Goal: Use online tool/utility: Utilize a website feature to perform a specific function

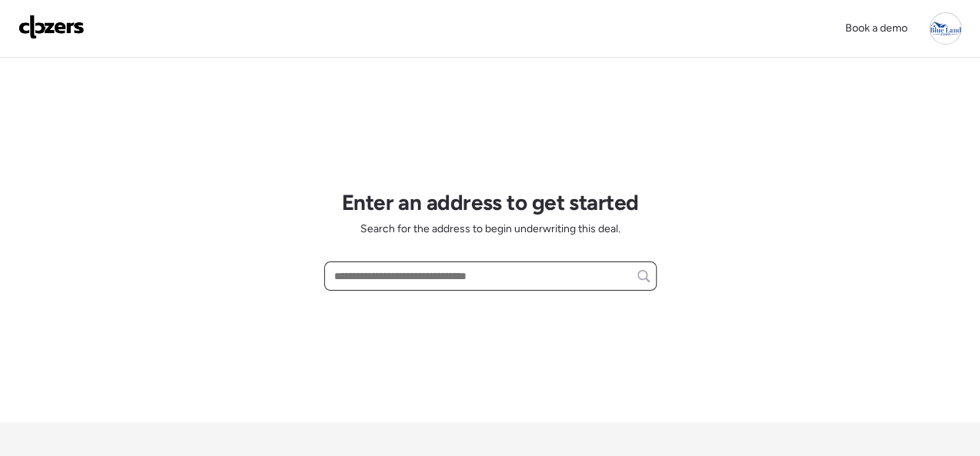
click at [370, 280] on input "text" at bounding box center [490, 277] width 319 height 22
paste input "**********"
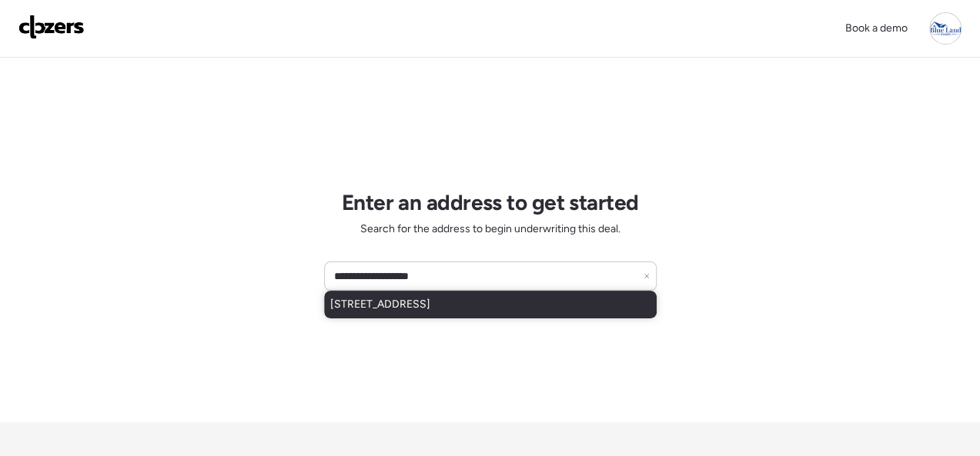
click at [430, 303] on span "4970 Quincy St, Saint Louis, MO, 63109" at bounding box center [380, 304] width 100 height 15
type input "**********"
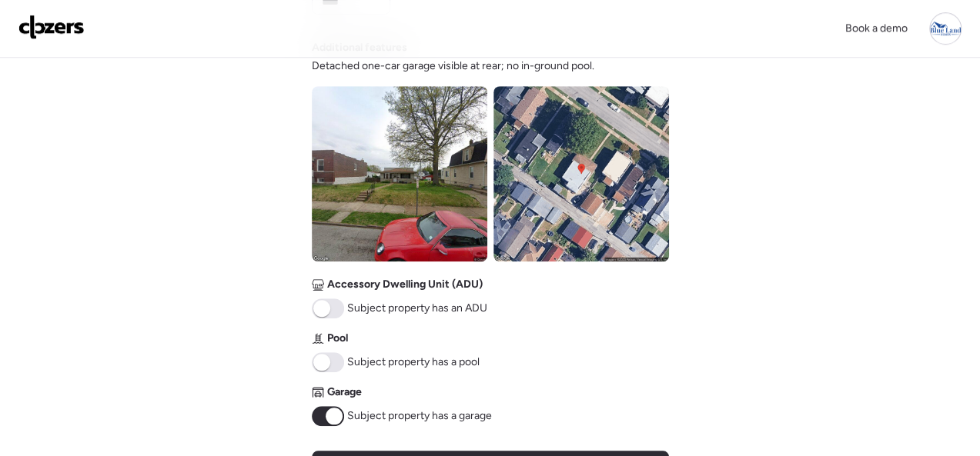
scroll to position [770, 0]
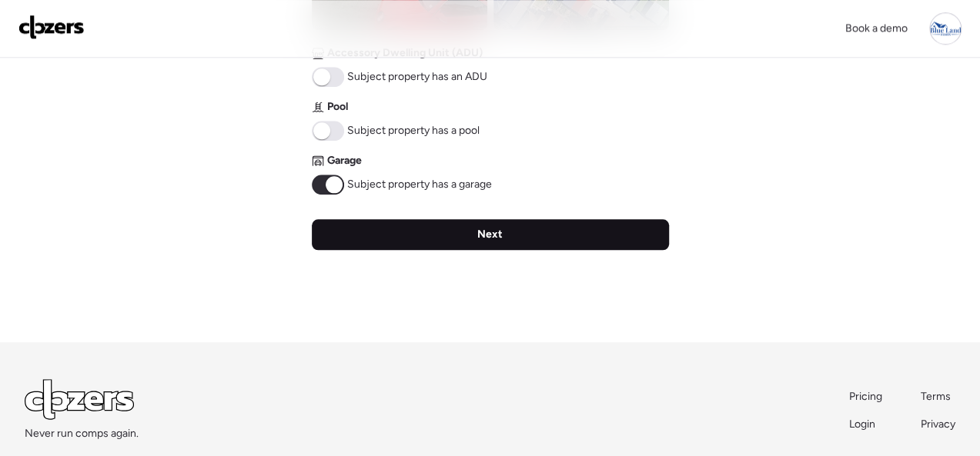
click at [497, 236] on span "Next" at bounding box center [489, 234] width 25 height 15
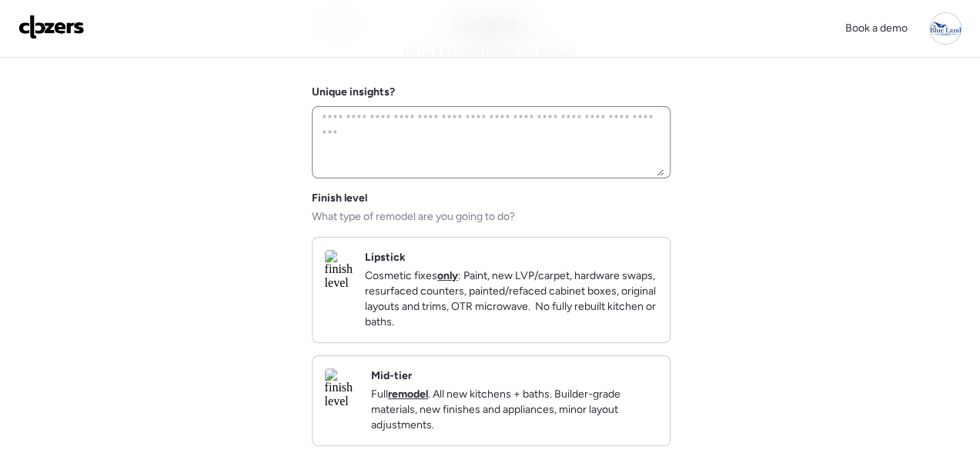
scroll to position [231, 0]
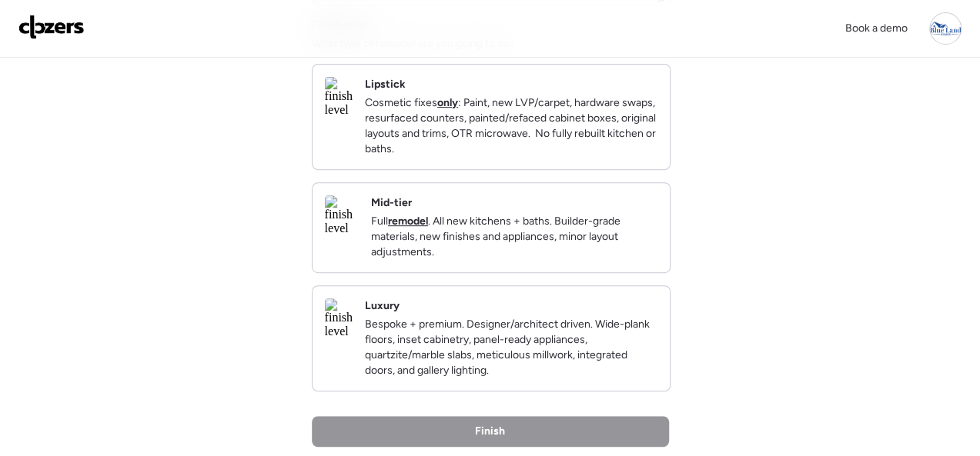
click at [624, 210] on div "Mid-tier Full remodel . All new kitchens + baths. Builder-grade materials, new …" at bounding box center [514, 228] width 286 height 65
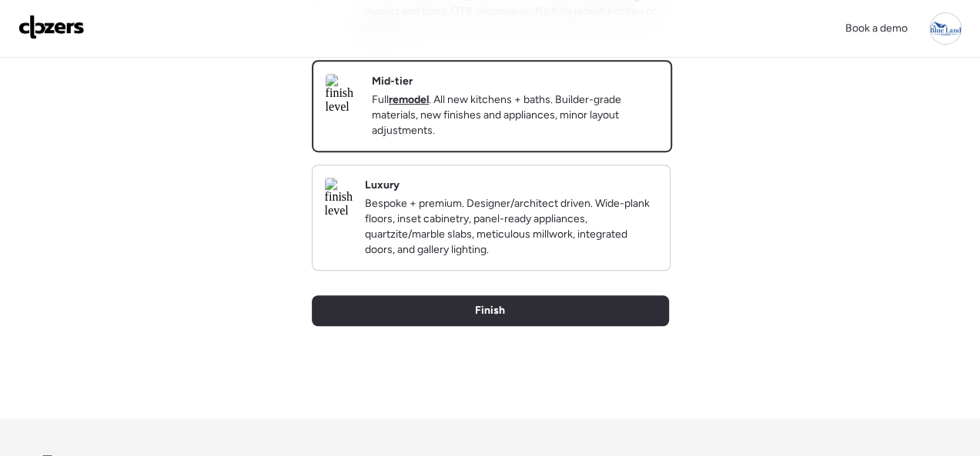
scroll to position [530, 0]
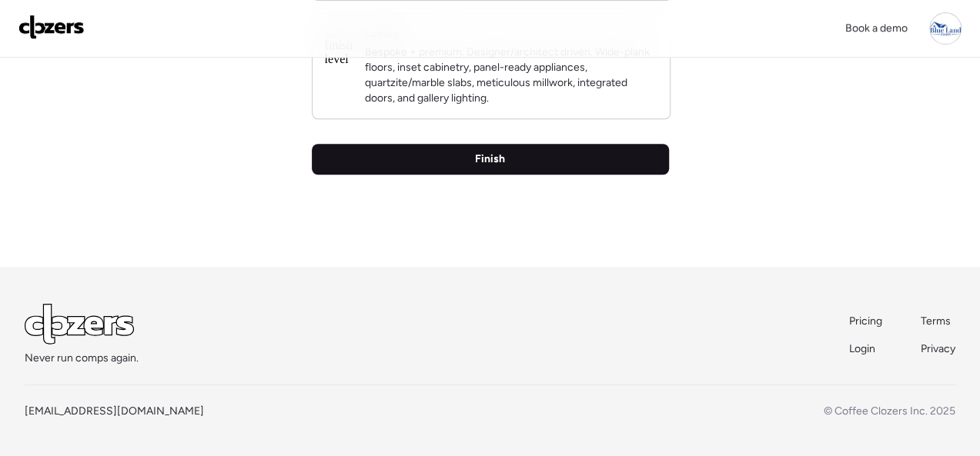
click at [500, 151] on div "Finish" at bounding box center [490, 159] width 357 height 31
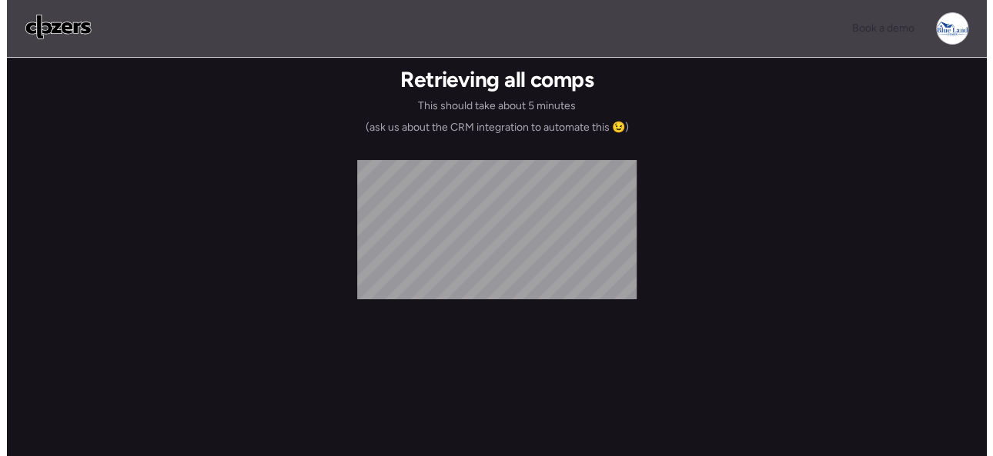
scroll to position [0, 0]
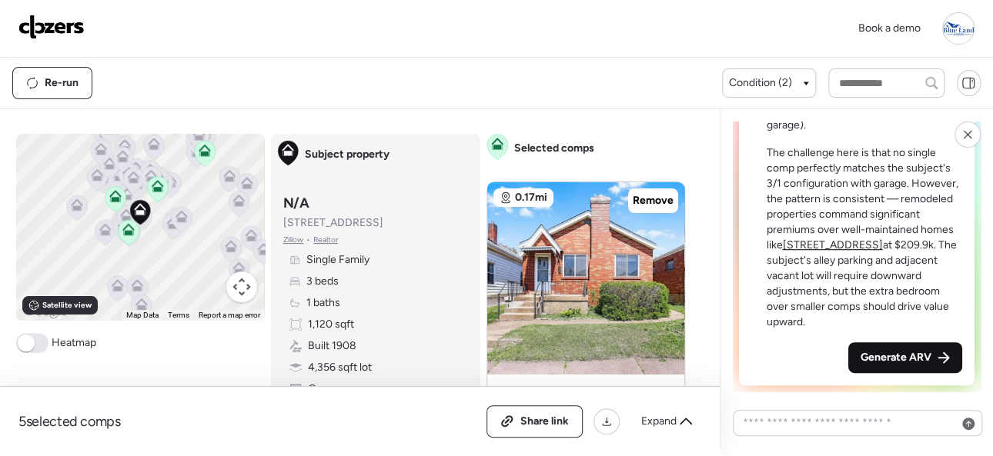
click at [892, 356] on span "Generate ARV" at bounding box center [896, 357] width 71 height 15
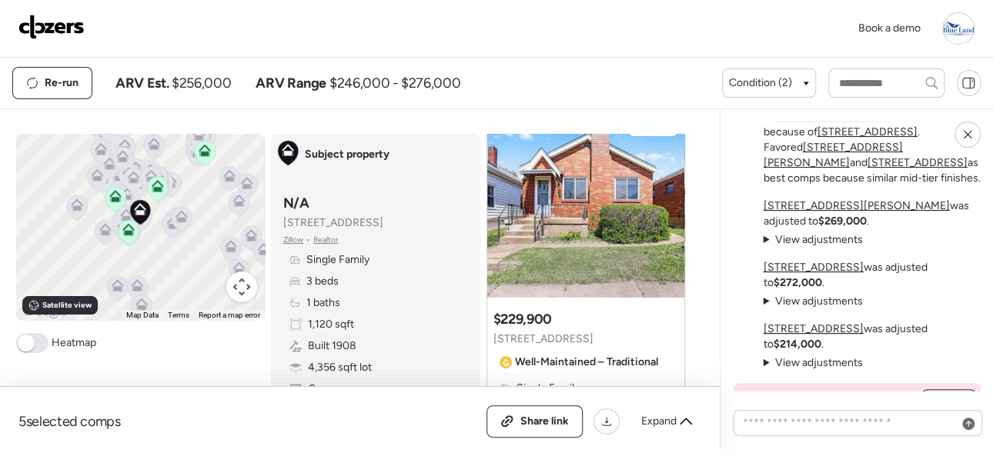
scroll to position [-25, 0]
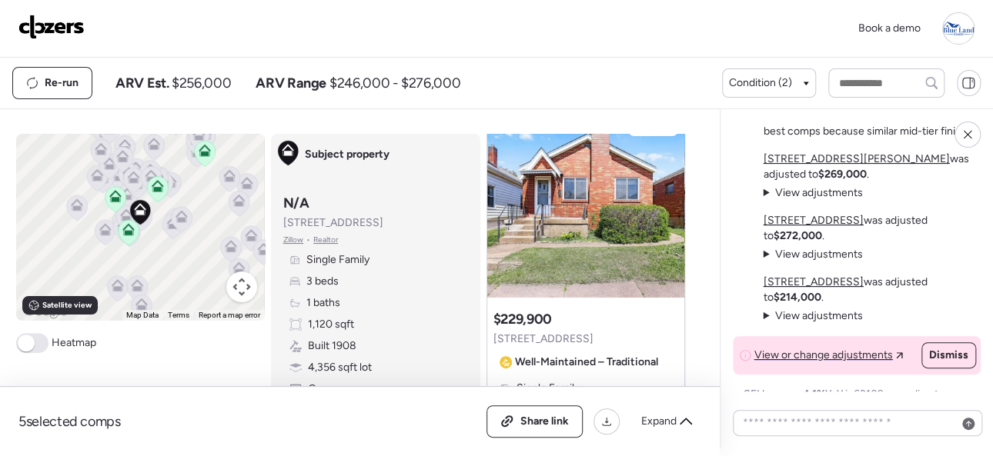
click at [804, 191] on span "View adjustments" at bounding box center [818, 192] width 88 height 13
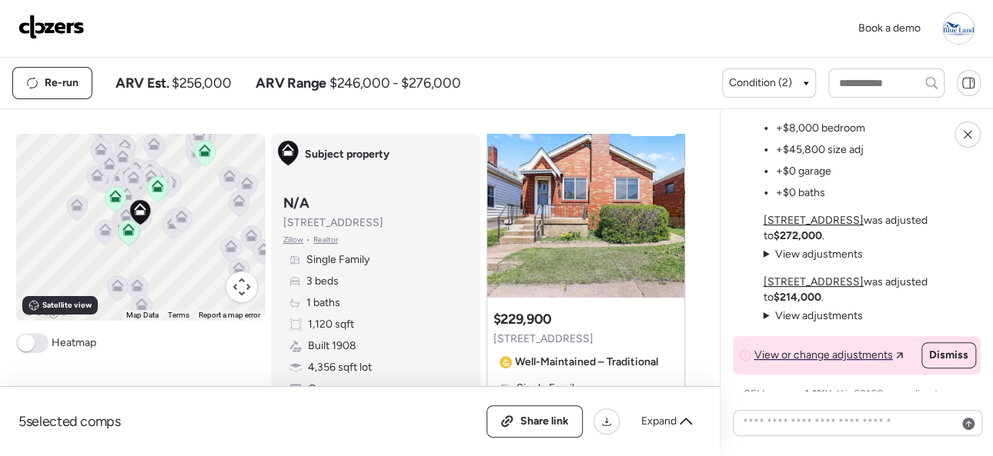
scroll to position [0, 0]
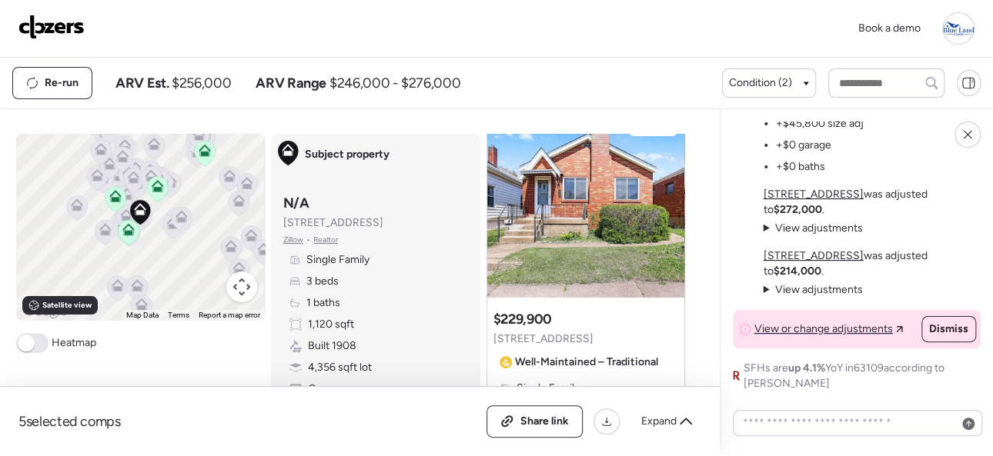
click at [48, 23] on img at bounding box center [51, 27] width 66 height 25
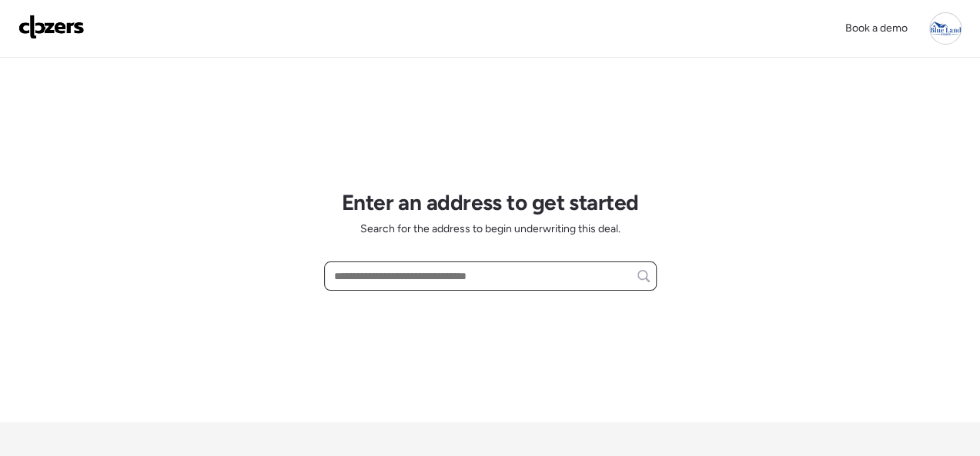
click at [433, 269] on input "text" at bounding box center [490, 277] width 319 height 22
paste input "**********"
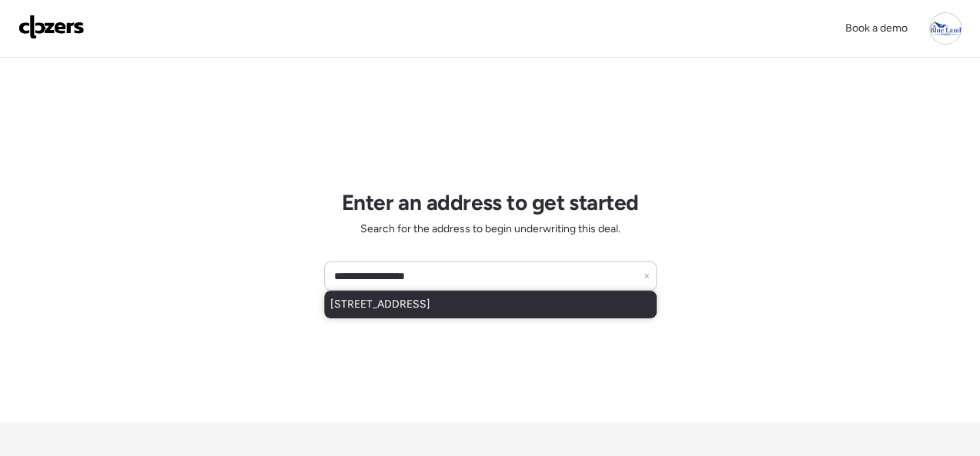
click at [430, 299] on span "10033 Baron Dr, Saint Louis, MO, 63136" at bounding box center [380, 304] width 100 height 15
type input "**********"
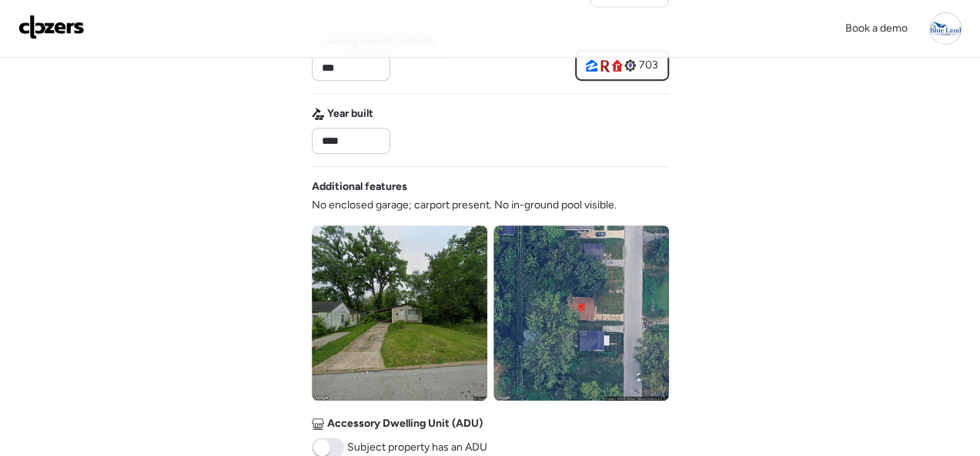
scroll to position [616, 0]
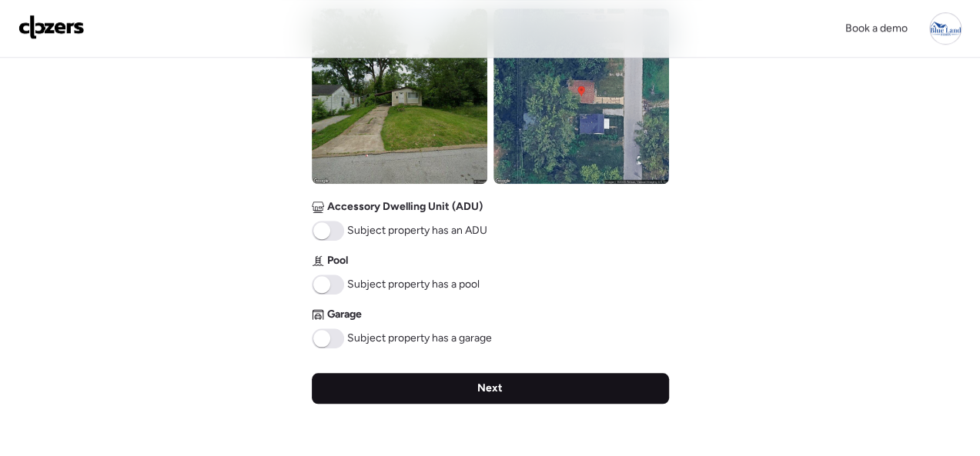
click at [468, 381] on div "Next" at bounding box center [490, 388] width 357 height 31
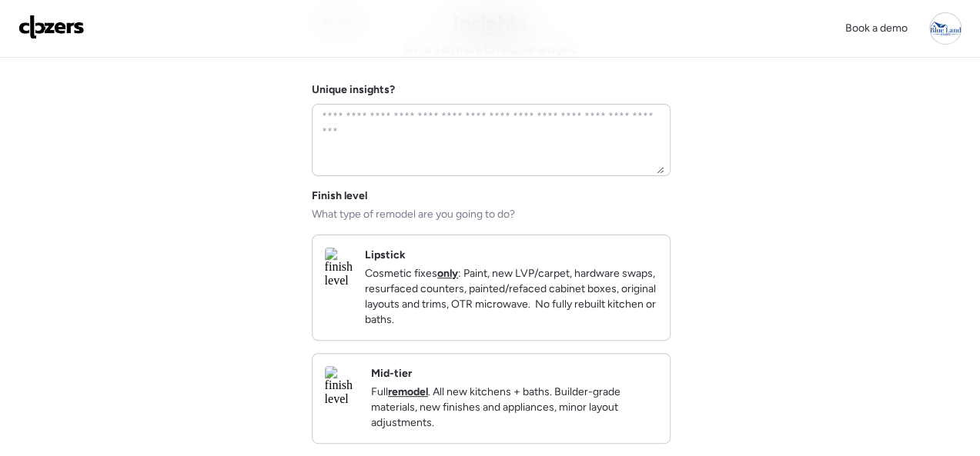
scroll to position [154, 0]
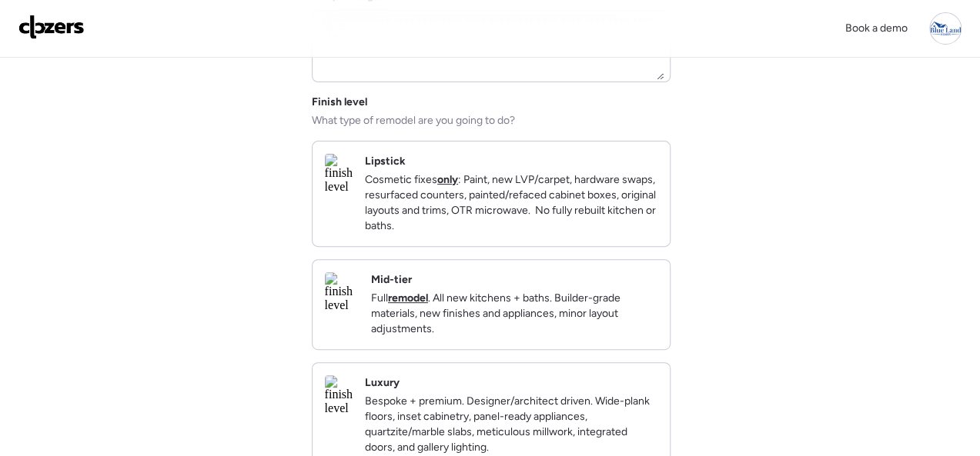
click at [578, 287] on div "Mid-tier Full remodel . All new kitchens + baths. Builder-grade materials, new …" at bounding box center [514, 304] width 286 height 65
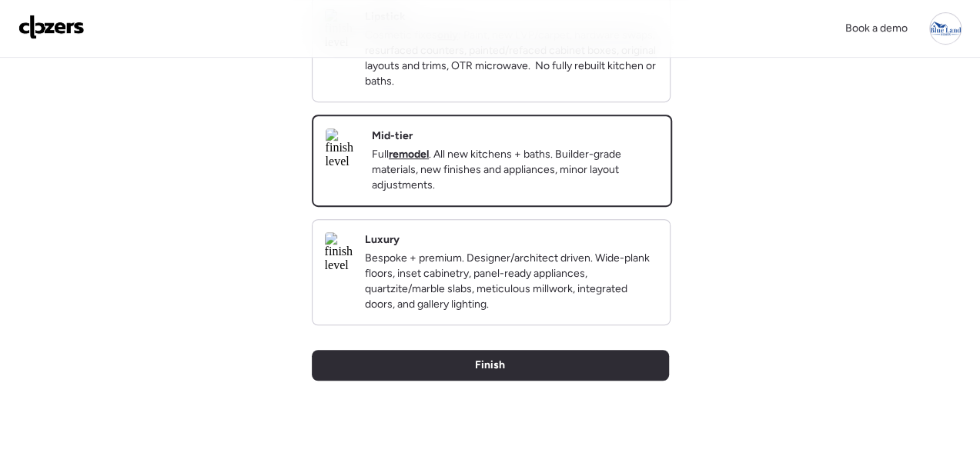
scroll to position [530, 0]
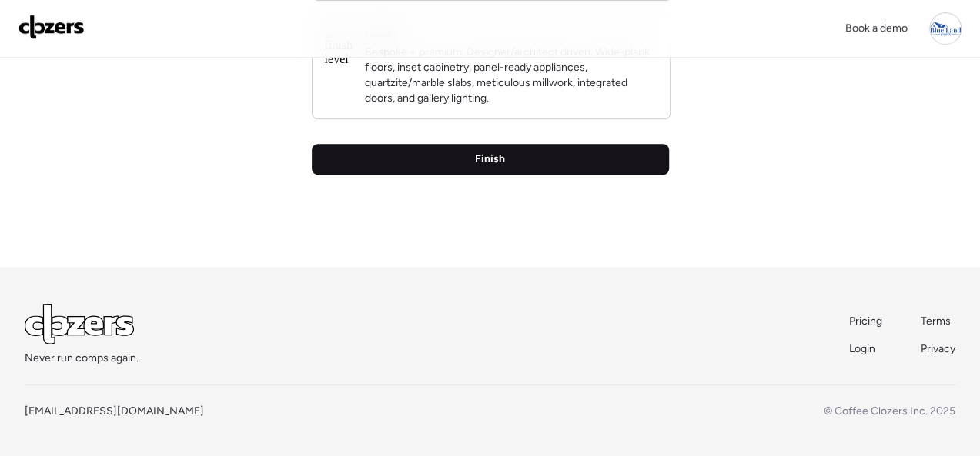
click at [483, 157] on span "Finish" at bounding box center [490, 159] width 30 height 15
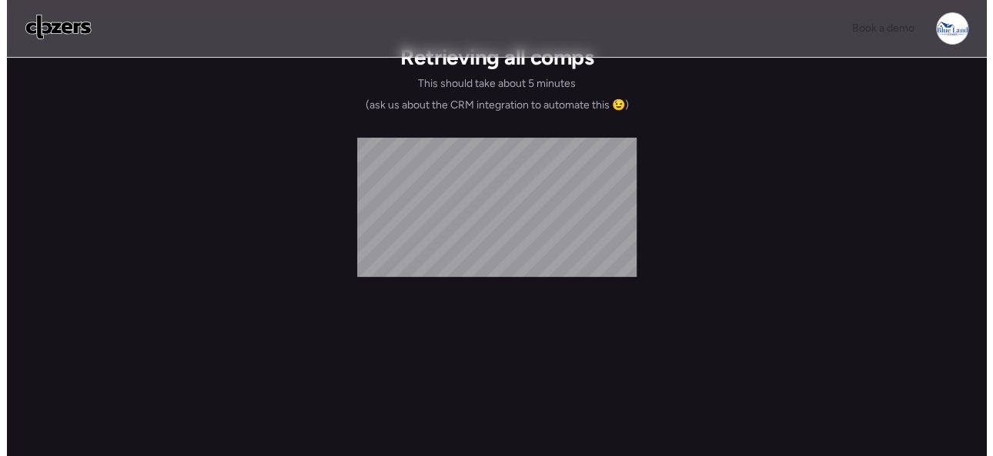
scroll to position [0, 0]
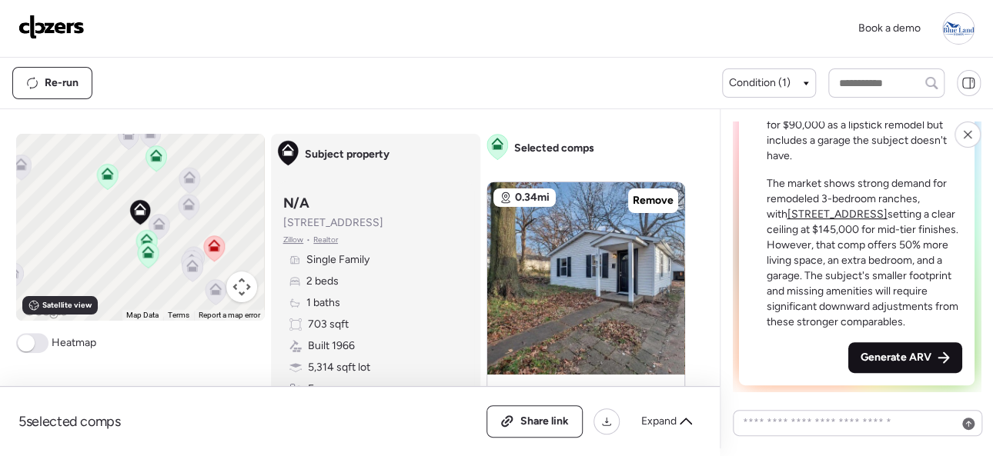
click at [876, 362] on span "Generate ARV" at bounding box center [896, 357] width 71 height 15
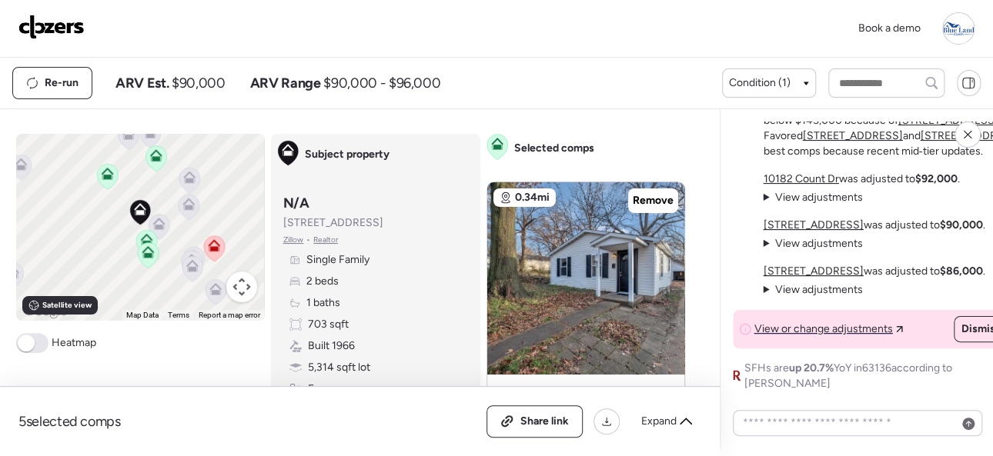
click at [53, 18] on img at bounding box center [51, 27] width 66 height 25
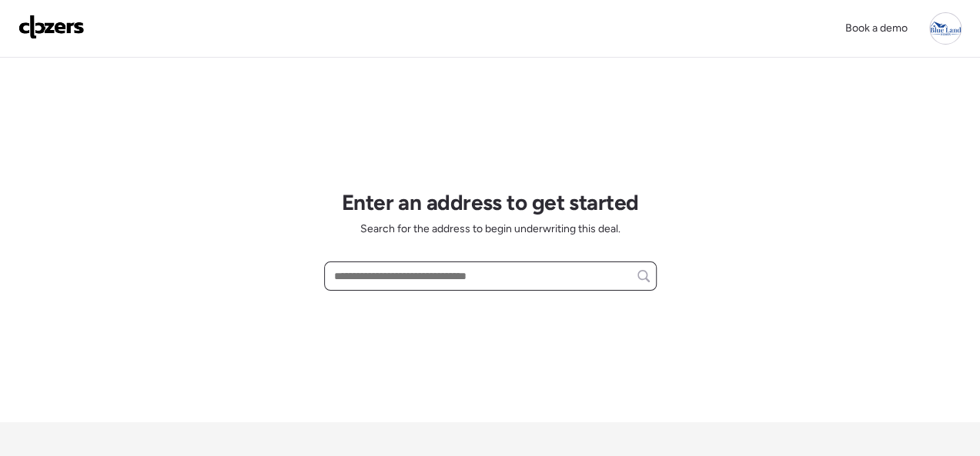
click at [383, 280] on input "text" at bounding box center [490, 277] width 319 height 22
paste input "**********"
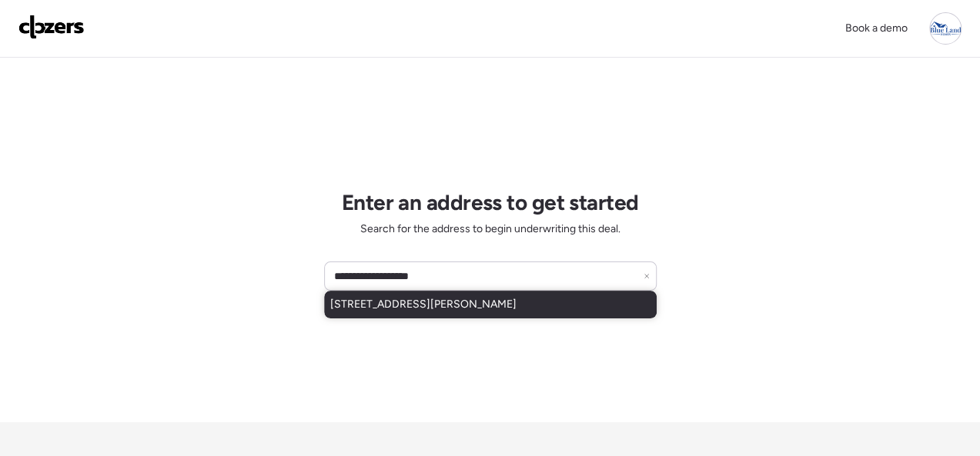
click at [401, 309] on span "956 Fontaine Pl, Saint Louis, MO, 63137" at bounding box center [423, 304] width 186 height 15
type input "**********"
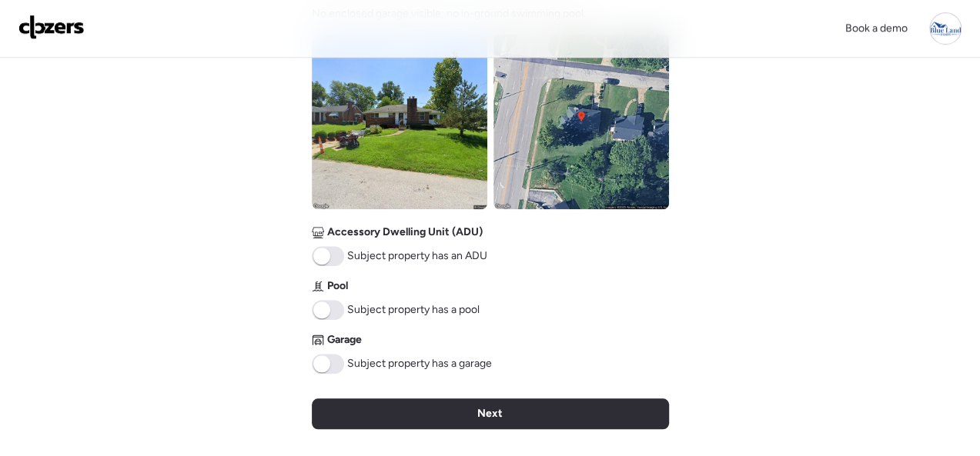
scroll to position [616, 0]
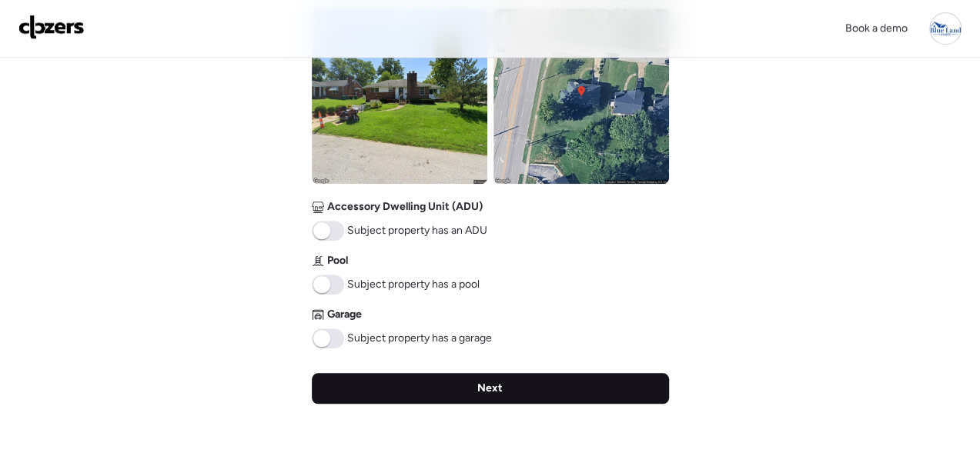
click at [437, 383] on div "Next" at bounding box center [490, 388] width 357 height 31
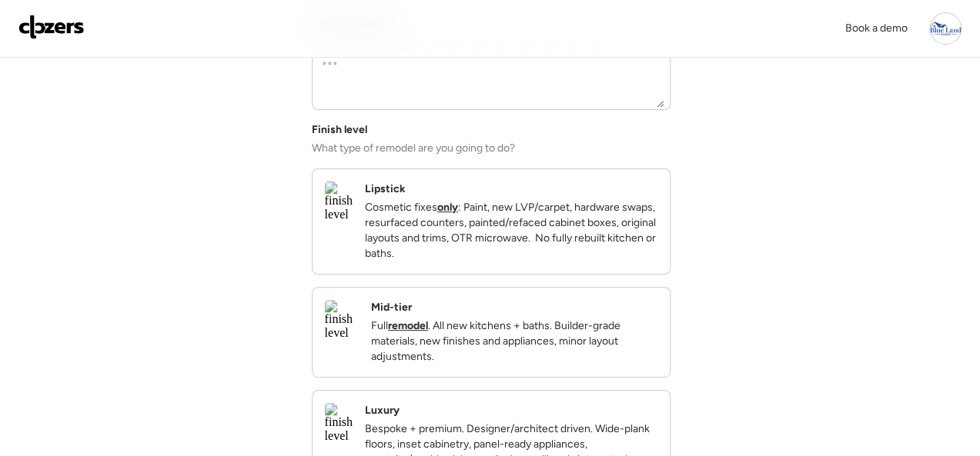
scroll to position [385, 0]
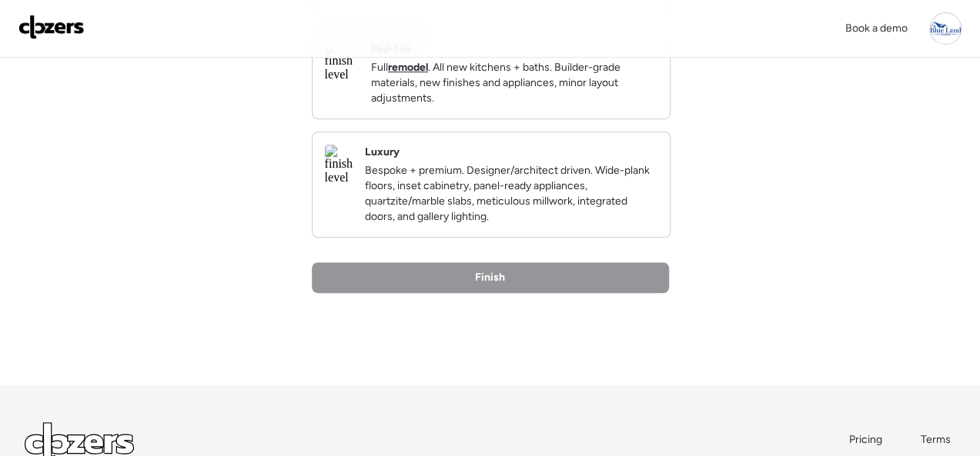
click at [527, 105] on p "Full remodel . All new kitchens + baths. Builder-grade materials, new finishes …" at bounding box center [514, 83] width 286 height 46
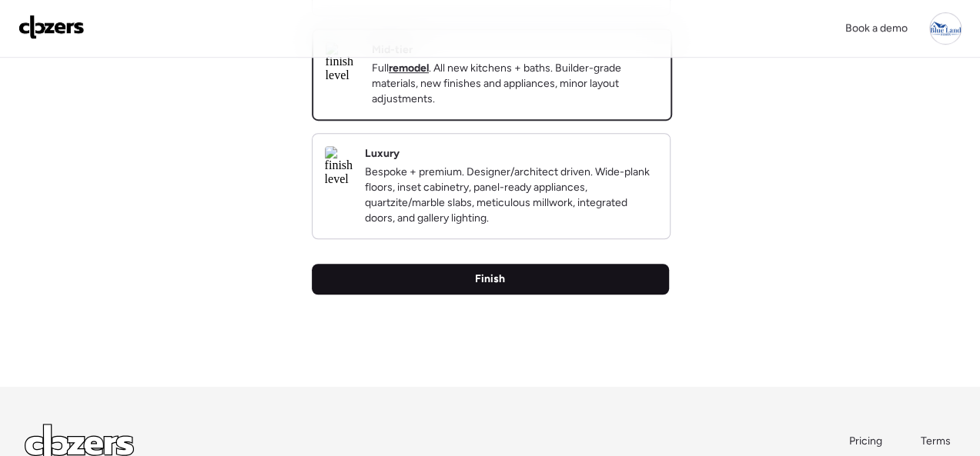
click at [500, 287] on span "Finish" at bounding box center [490, 279] width 30 height 15
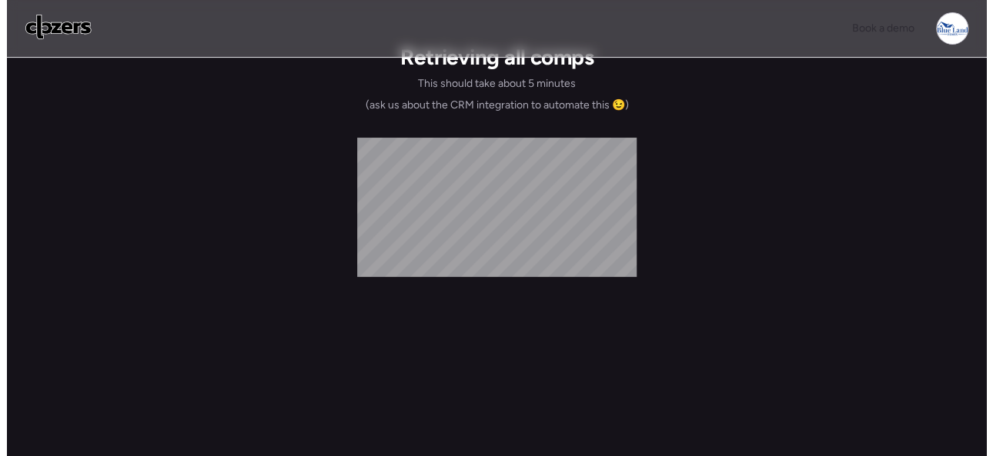
scroll to position [0, 0]
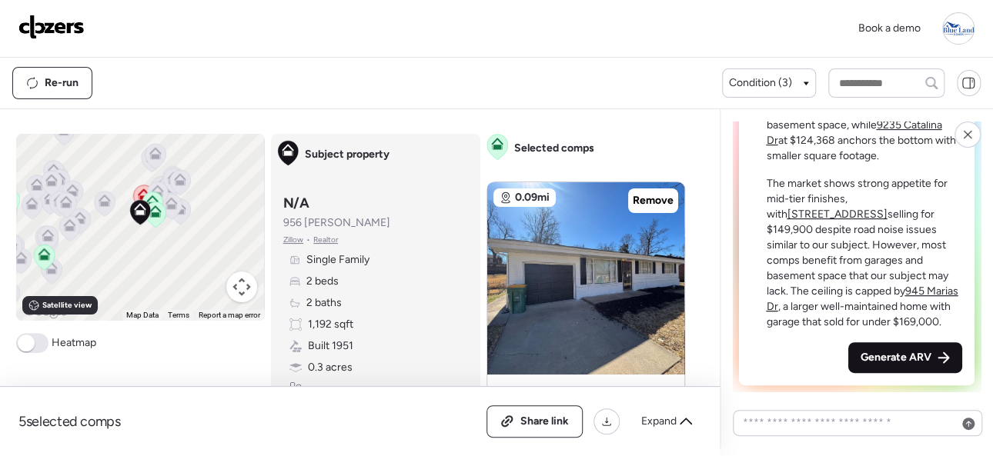
click at [868, 352] on span "Generate ARV" at bounding box center [896, 357] width 71 height 15
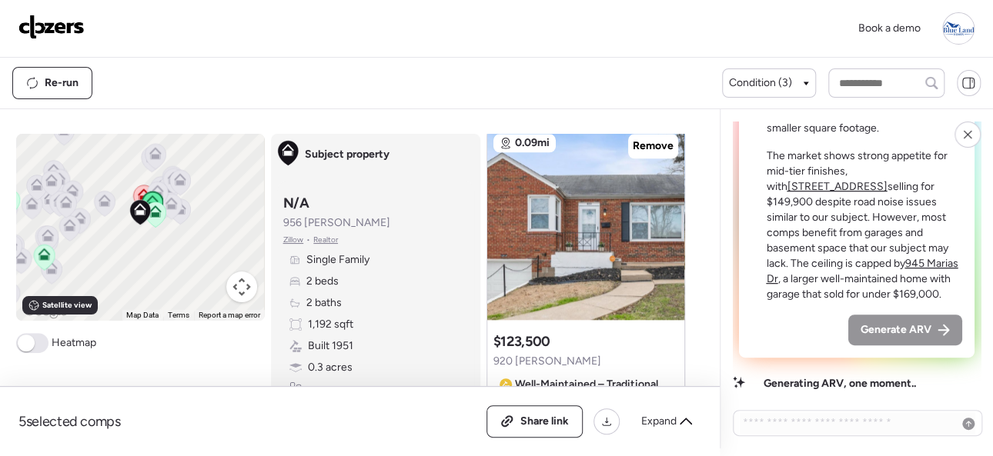
scroll to position [770, 0]
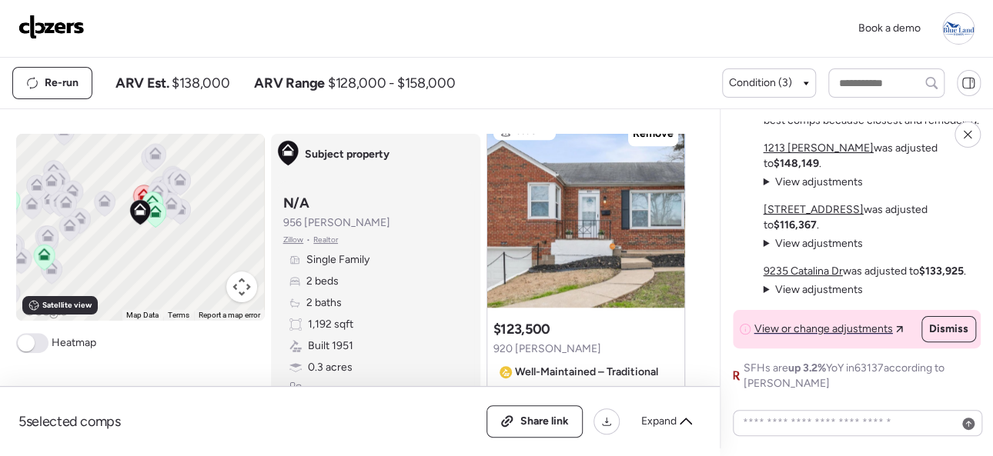
click at [70, 25] on img at bounding box center [51, 27] width 66 height 25
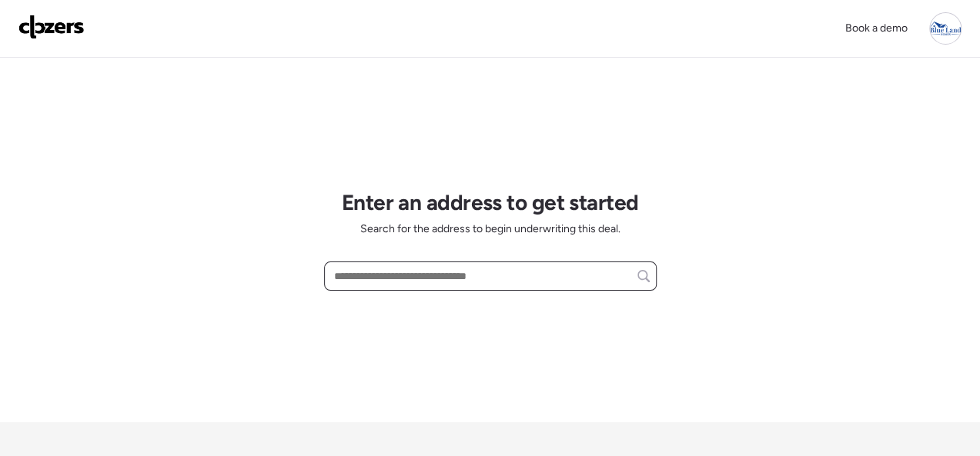
click at [360, 275] on input "text" at bounding box center [490, 277] width 319 height 22
paste input "**********"
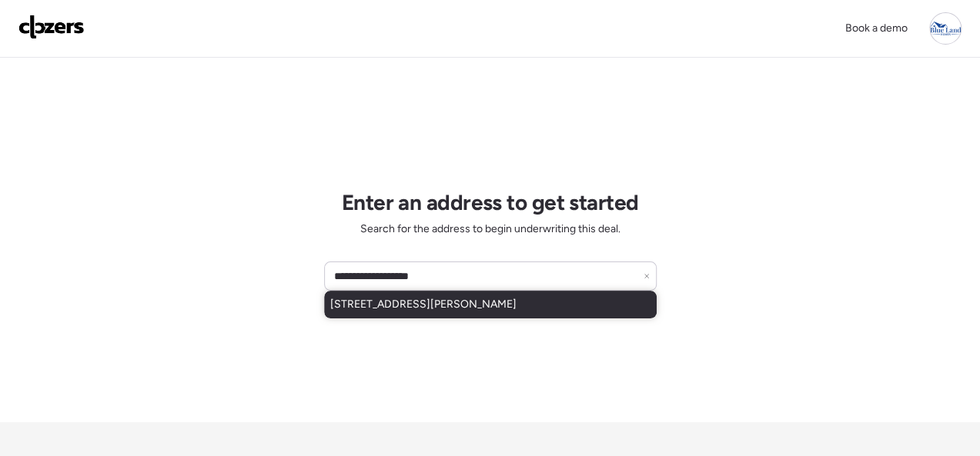
click at [420, 311] on span "[STREET_ADDRESS][PERSON_NAME]" at bounding box center [423, 304] width 186 height 15
type input "**********"
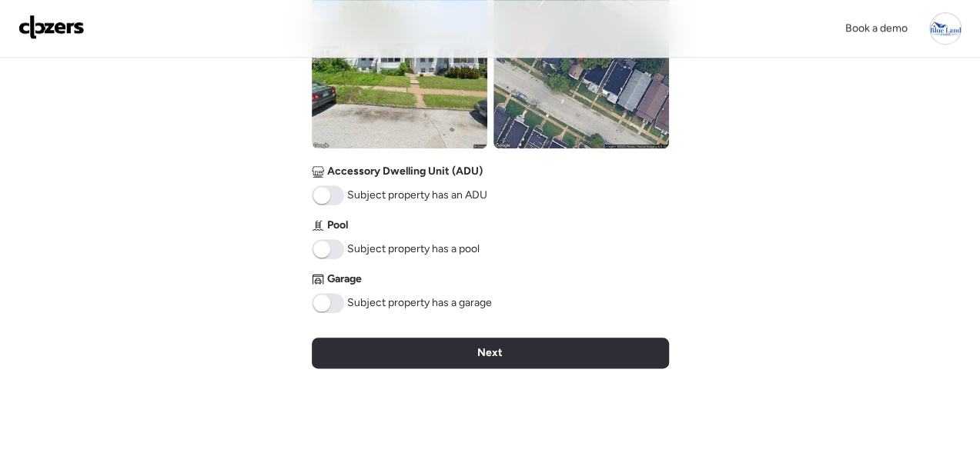
scroll to position [693, 0]
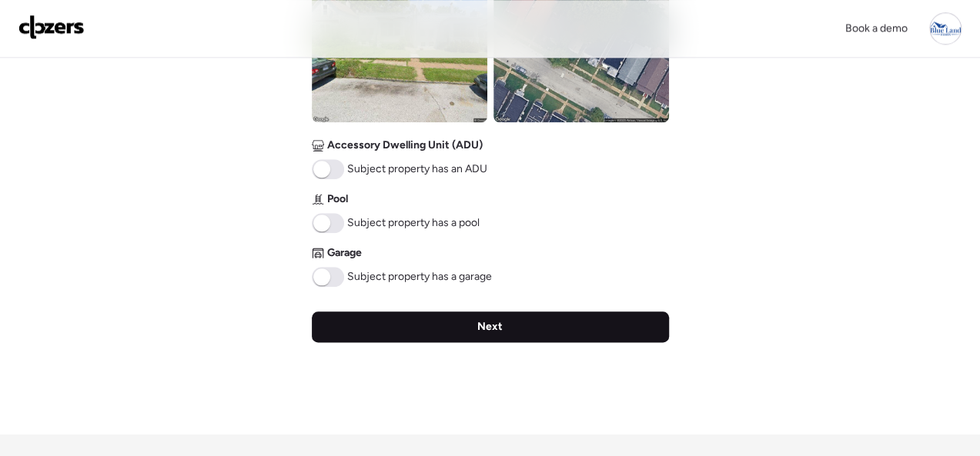
click at [493, 328] on span "Next" at bounding box center [489, 326] width 25 height 15
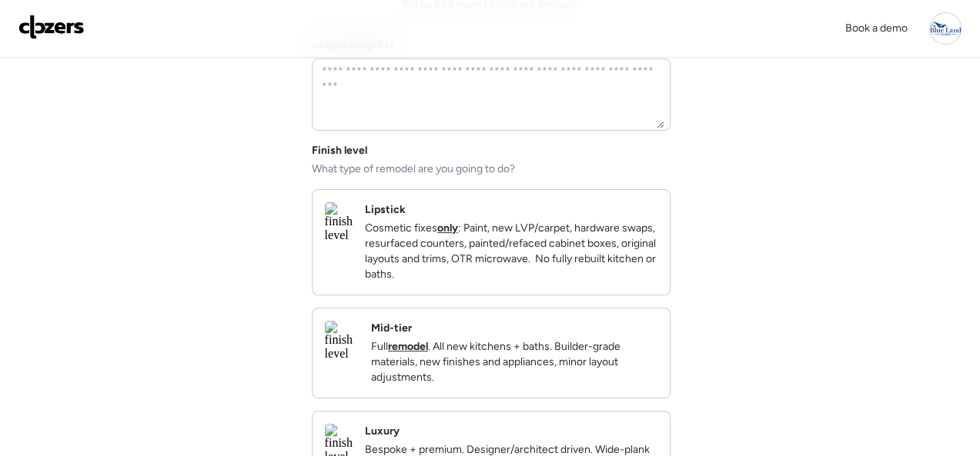
scroll to position [308, 0]
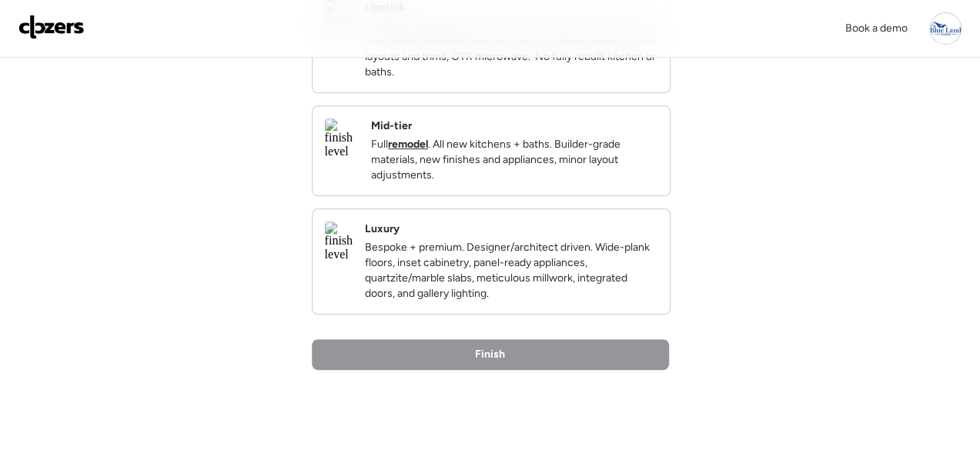
click at [596, 143] on div "Mid-tier Full remodel . All new kitchens + baths. Builder-grade materials, new …" at bounding box center [514, 151] width 286 height 65
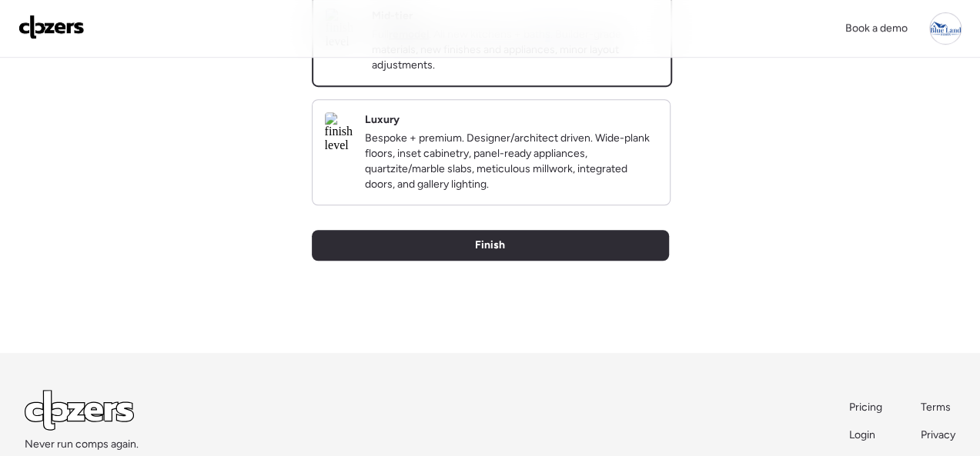
scroll to position [530, 0]
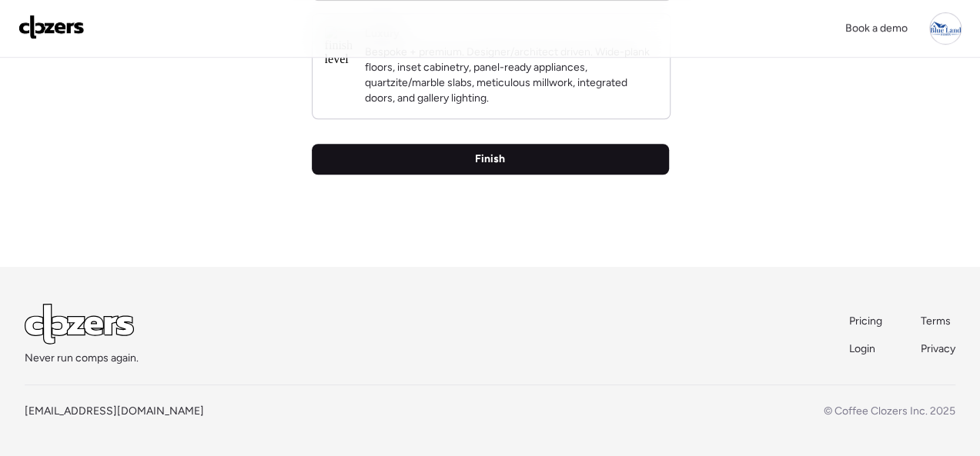
click at [485, 157] on span "Finish" at bounding box center [490, 159] width 30 height 15
